Goal: Task Accomplishment & Management: Complete application form

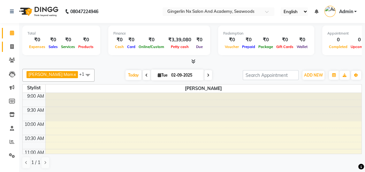
click at [13, 47] on icon at bounding box center [12, 46] width 4 height 5
select select "service"
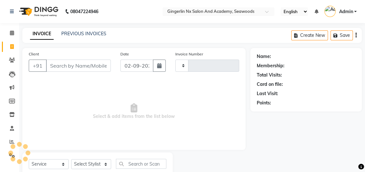
type input "0663"
select select "480"
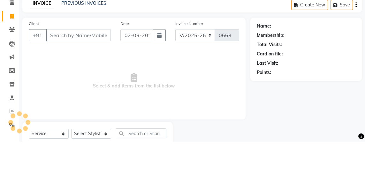
select select "membership"
click at [86, 67] on input "Client" at bounding box center [78, 65] width 65 height 12
type input "A"
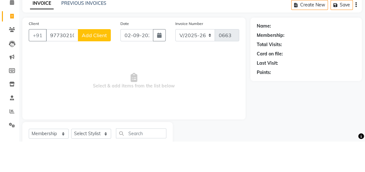
type input "97730210005"
click at [98, 64] on span "Add Client" at bounding box center [94, 65] width 25 height 6
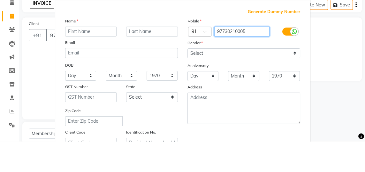
click at [231, 63] on input "97730210005" at bounding box center [242, 62] width 55 height 10
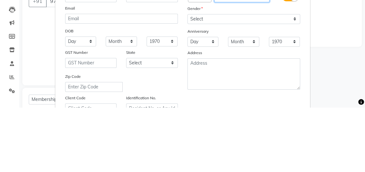
type input "9773210005"
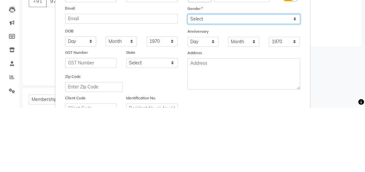
click at [238, 81] on select "Select [DEMOGRAPHIC_DATA] [DEMOGRAPHIC_DATA] Other Prefer Not To Say" at bounding box center [244, 84] width 113 height 10
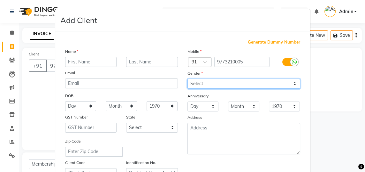
type input "[EMAIL_ADDRESS][DOMAIN_NAME]"
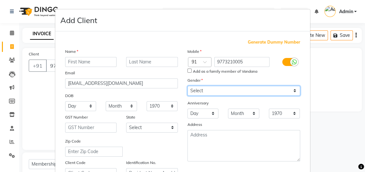
select select "[DEMOGRAPHIC_DATA]"
click at [188, 86] on select "Select [DEMOGRAPHIC_DATA] [DEMOGRAPHIC_DATA] Other Prefer Not To Say" at bounding box center [244, 91] width 113 height 10
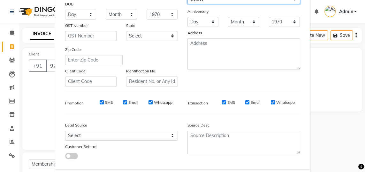
scroll to position [92, 0]
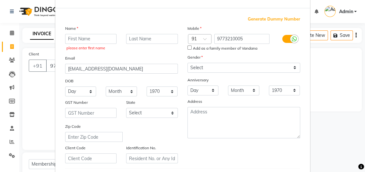
scroll to position [21, 0]
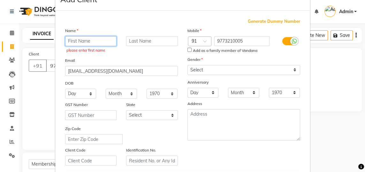
click at [92, 40] on input "text" at bounding box center [91, 41] width 52 height 10
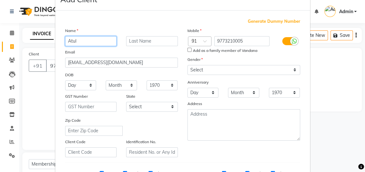
type input "Atul"
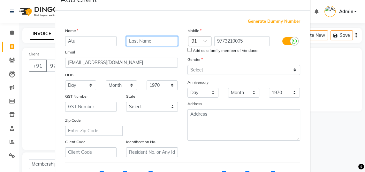
click at [150, 43] on input "text" at bounding box center [152, 41] width 52 height 10
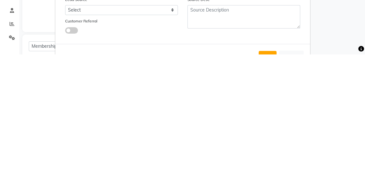
scroll to position [123, 0]
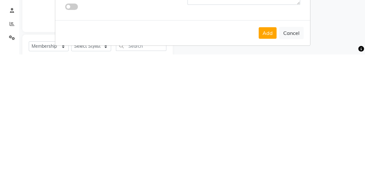
type input "Chaturvedi"
click at [271, 151] on button "Add" at bounding box center [268, 151] width 18 height 12
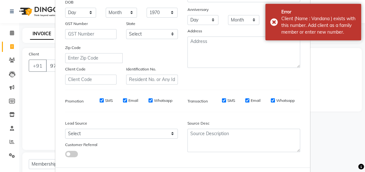
scroll to position [96, 0]
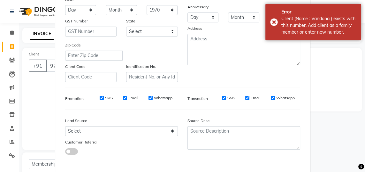
click at [43, 111] on ngb-modal-window "Add Client Generate Dummy Number Name [PERSON_NAME] Email [PERSON_NAME][EMAIL_A…" at bounding box center [182, 86] width 365 height 172
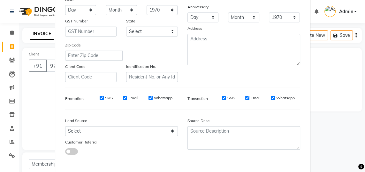
click at [32, 111] on ngb-modal-window "Add Client Generate Dummy Number Name [PERSON_NAME] Email [PERSON_NAME][EMAIL_A…" at bounding box center [182, 86] width 365 height 172
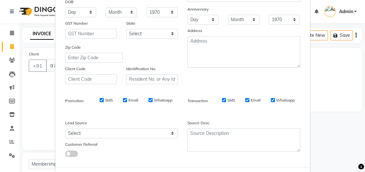
scroll to position [92, 0]
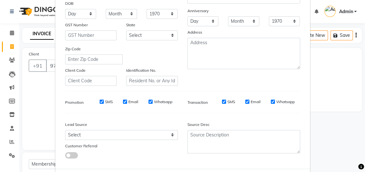
select select
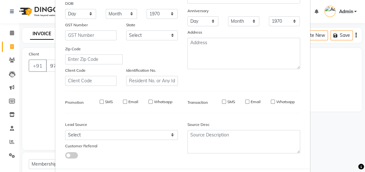
select select
checkbox input "false"
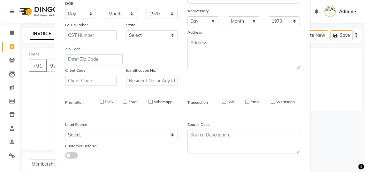
checkbox input "false"
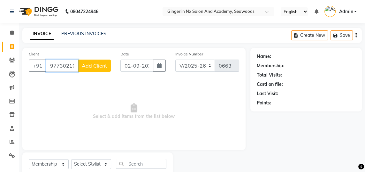
click at [70, 66] on input "97730210005" at bounding box center [62, 65] width 32 height 12
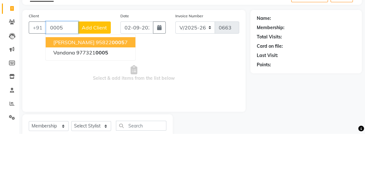
click at [65, 73] on ngb-typeahead-window "[PERSON_NAME] 95822 0005 7 Vandana 977321 0005" at bounding box center [90, 85] width 90 height 26
click at [112, 89] on button "Vandana 977321 0005" at bounding box center [91, 90] width 90 height 10
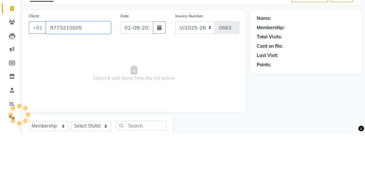
type input "9773210005"
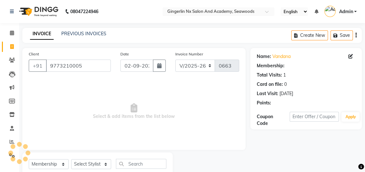
select select "1: Object"
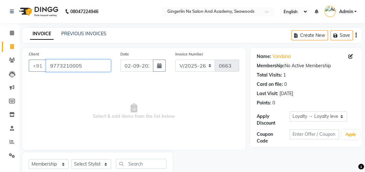
click at [91, 63] on input "9773210005" at bounding box center [78, 65] width 65 height 12
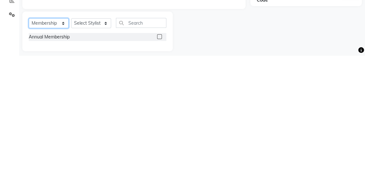
click at [60, 139] on select "Select Service Product Membership Package Voucher Prepaid Gift Card" at bounding box center [49, 140] width 40 height 10
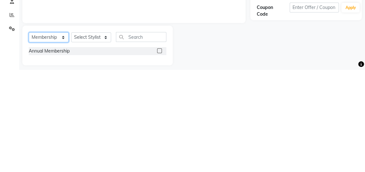
scroll to position [24, 0]
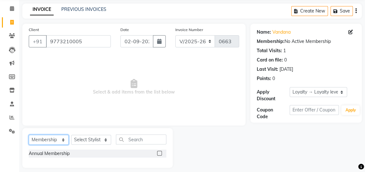
select select "service"
click at [29, 138] on select "Select Service Product Membership Package Voucher Prepaid Gift Card" at bounding box center [49, 140] width 40 height 10
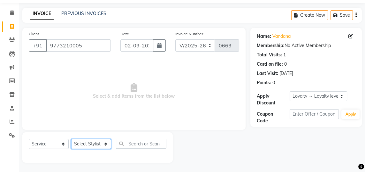
click at [103, 141] on select "Select Stylist Jaya [PERSON_NAME] Sanya [PERSON_NAME] [PERSON_NAME]" at bounding box center [91, 144] width 40 height 10
select select "84225"
click at [71, 139] on select "Select Stylist Jaya [PERSON_NAME] Sanya [PERSON_NAME] [PERSON_NAME]" at bounding box center [91, 144] width 40 height 10
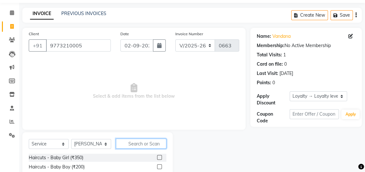
click at [154, 141] on input "text" at bounding box center [141, 143] width 51 height 10
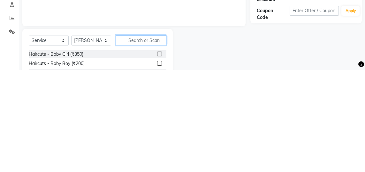
scroll to position [26, 0]
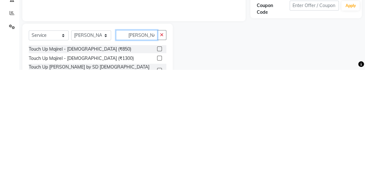
type input "[PERSON_NAME]"
click at [159, 151] on label at bounding box center [159, 151] width 5 height 5
click at [159, 151] on input "checkbox" at bounding box center [159, 151] width 4 height 4
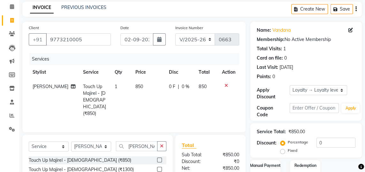
checkbox input "false"
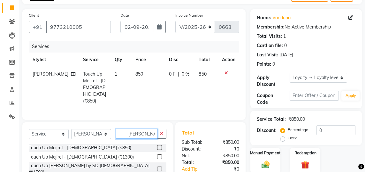
click at [143, 129] on input "[PERSON_NAME]" at bounding box center [137, 134] width 42 height 10
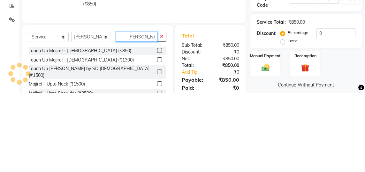
scroll to position [57, 0]
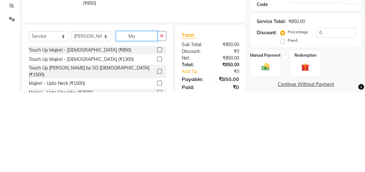
type input "M"
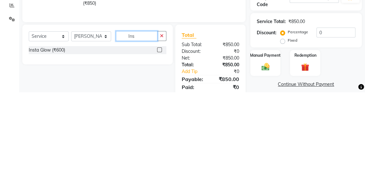
type input "Ins"
click at [159, 127] on label at bounding box center [159, 129] width 5 height 5
click at [159, 128] on input "checkbox" at bounding box center [159, 130] width 4 height 4
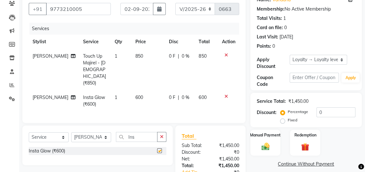
checkbox input "false"
click at [216, 90] on td "600" at bounding box center [206, 100] width 23 height 21
select select "84225"
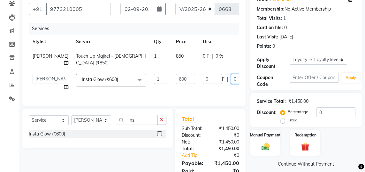
click at [231, 79] on input "0" at bounding box center [240, 79] width 19 height 10
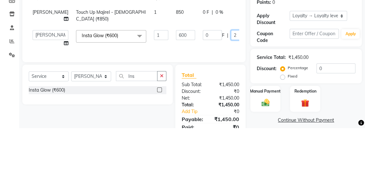
type input "20"
click at [214, 53] on tr "[PERSON_NAME] Touch Up Majirel - [DEMOGRAPHIC_DATA] (₹850) 1 850 0 F | 0 % 850" at bounding box center [163, 59] width 269 height 21
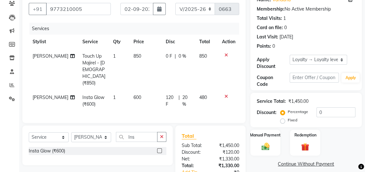
click at [212, 55] on td "850" at bounding box center [207, 69] width 23 height 41
select select "84225"
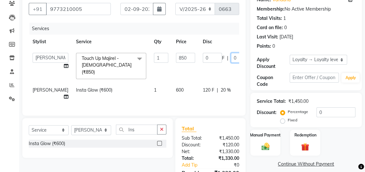
click at [231, 59] on input "0" at bounding box center [240, 58] width 19 height 10
type input "20"
click at [236, 35] on tr "Stylist Service Qty Price Disc Total Action" at bounding box center [163, 42] width 269 height 14
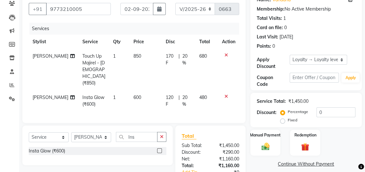
scroll to position [56, 0]
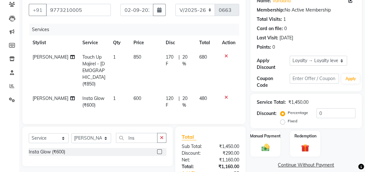
click at [275, 136] on label "Manual Payment" at bounding box center [265, 136] width 31 height 6
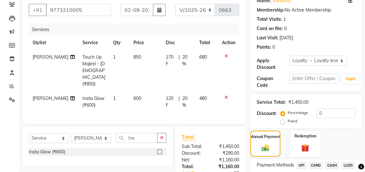
scroll to position [73, 0]
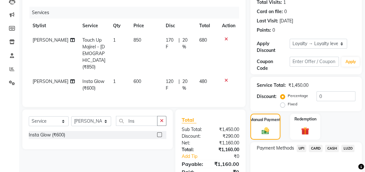
click at [318, 146] on span "CARD" at bounding box center [316, 148] width 14 height 7
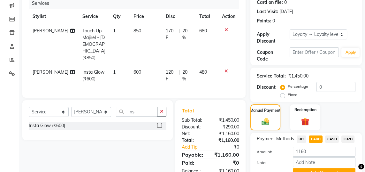
click at [333, 171] on button "Add Payment" at bounding box center [324, 173] width 63 height 10
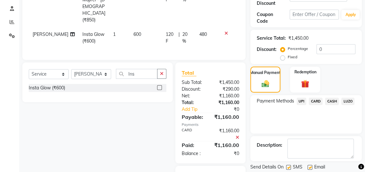
scroll to position [121, 0]
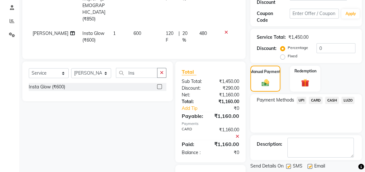
click at [237, 171] on span at bounding box center [233, 175] width 13 height 6
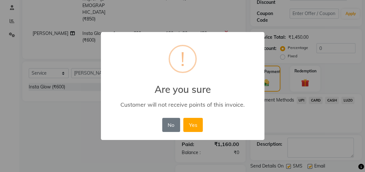
click at [198, 132] on button "Yes" at bounding box center [194, 125] width 20 height 14
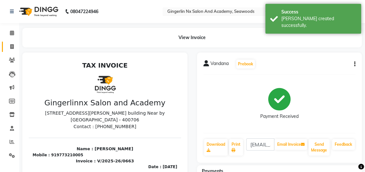
click at [12, 46] on icon at bounding box center [12, 46] width 4 height 5
select select "service"
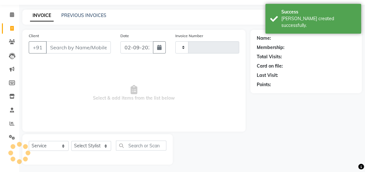
type input "0664"
select select "480"
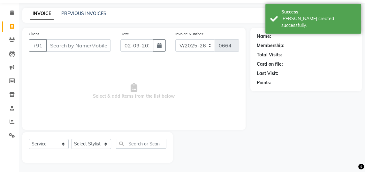
click at [77, 40] on input "Client" at bounding box center [78, 45] width 65 height 12
select select "membership"
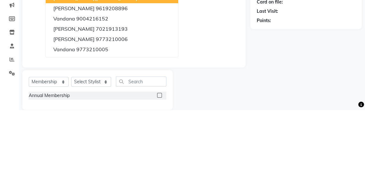
click at [122, 93] on ngb-highlight "7021913193" at bounding box center [112, 91] width 32 height 6
type input "7021913193"
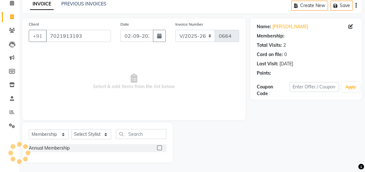
select select "2: Object"
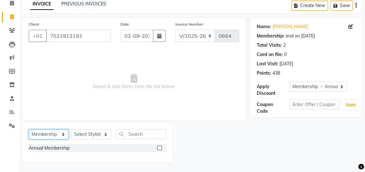
click at [60, 135] on select "Select Service Product Membership Package Voucher Prepaid Gift Card" at bounding box center [49, 134] width 40 height 10
select select "service"
click at [29, 138] on select "Select Service Product Membership Package Voucher Prepaid Gift Card" at bounding box center [49, 134] width 40 height 10
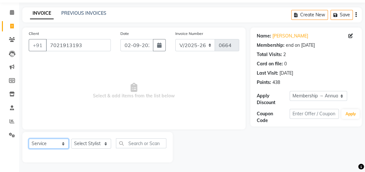
scroll to position [20, 0]
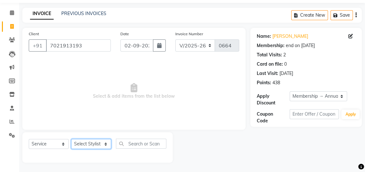
click at [104, 142] on select "Select Stylist Jaya [PERSON_NAME] Sanya [PERSON_NAME] [PERSON_NAME]" at bounding box center [91, 144] width 40 height 10
select select "47531"
click at [71, 139] on select "Select Stylist Jaya [PERSON_NAME] Sanya [PERSON_NAME] [PERSON_NAME]" at bounding box center [91, 144] width 40 height 10
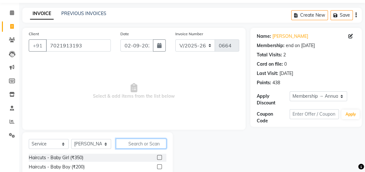
click at [152, 142] on input "text" at bounding box center [141, 143] width 51 height 10
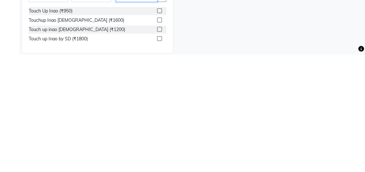
scroll to position [49, 0]
type input "Inao"
click at [159, 137] on label at bounding box center [159, 137] width 5 height 5
click at [159, 137] on input "checkbox" at bounding box center [159, 138] width 4 height 4
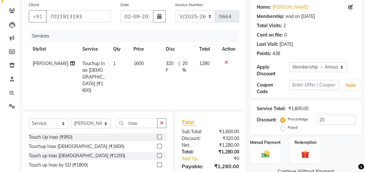
checkbox input "false"
click at [212, 60] on td "1280" at bounding box center [207, 76] width 23 height 41
select select "47531"
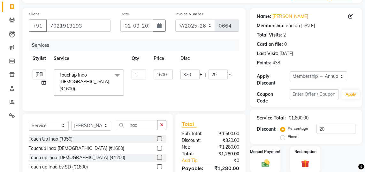
scroll to position [39, 0]
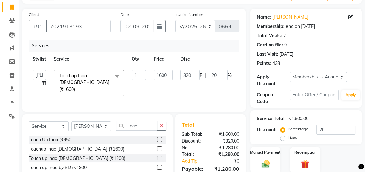
click at [270, 152] on label "Manual Payment" at bounding box center [265, 152] width 31 height 6
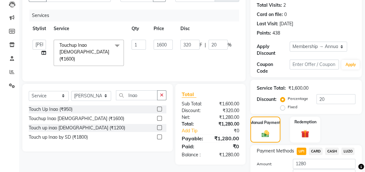
scroll to position [82, 0]
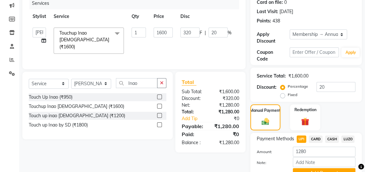
click at [329, 171] on button "Add Payment" at bounding box center [324, 173] width 63 height 10
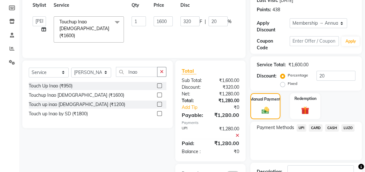
scroll to position [109, 0]
